Goal: Task Accomplishment & Management: Manage account settings

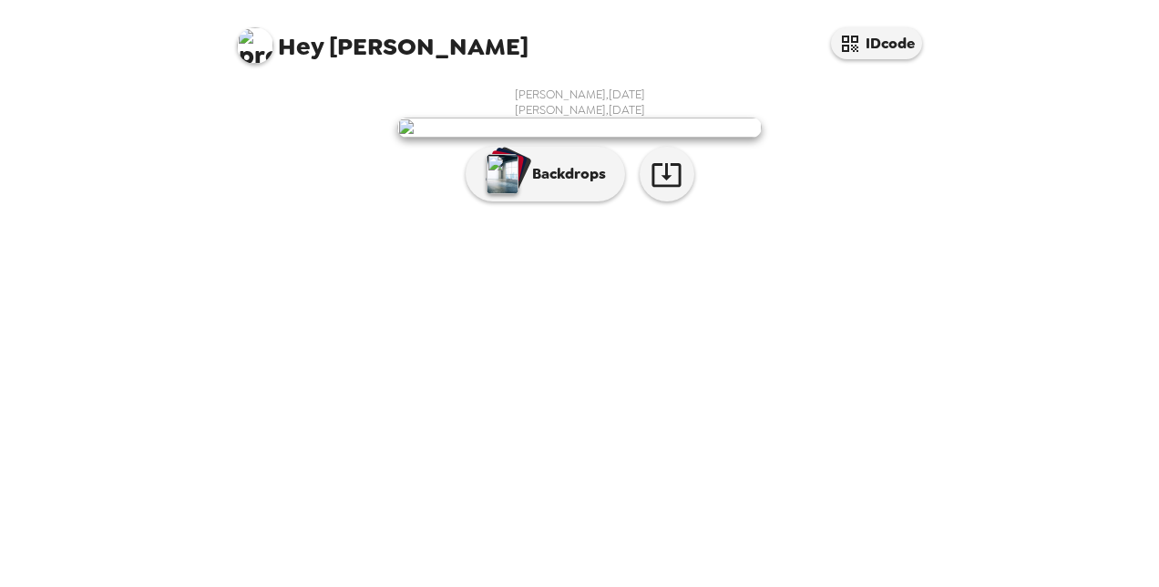
scroll to position [87, 0]
click at [661, 190] on icon "button" at bounding box center [667, 175] width 32 height 32
